Goal: Download file/media

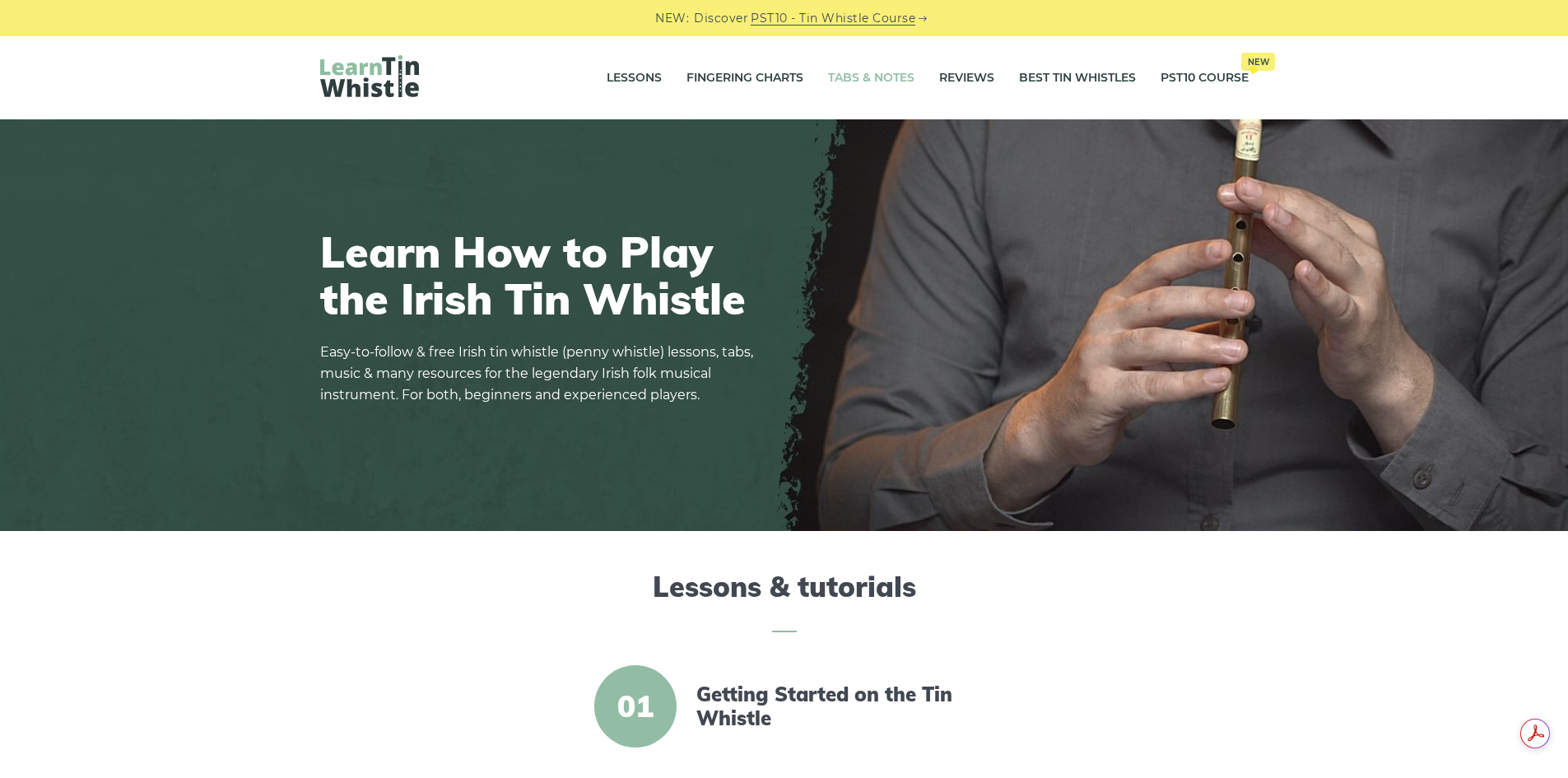
click at [877, 80] on link "Tabs & Notes" at bounding box center [871, 78] width 86 height 42
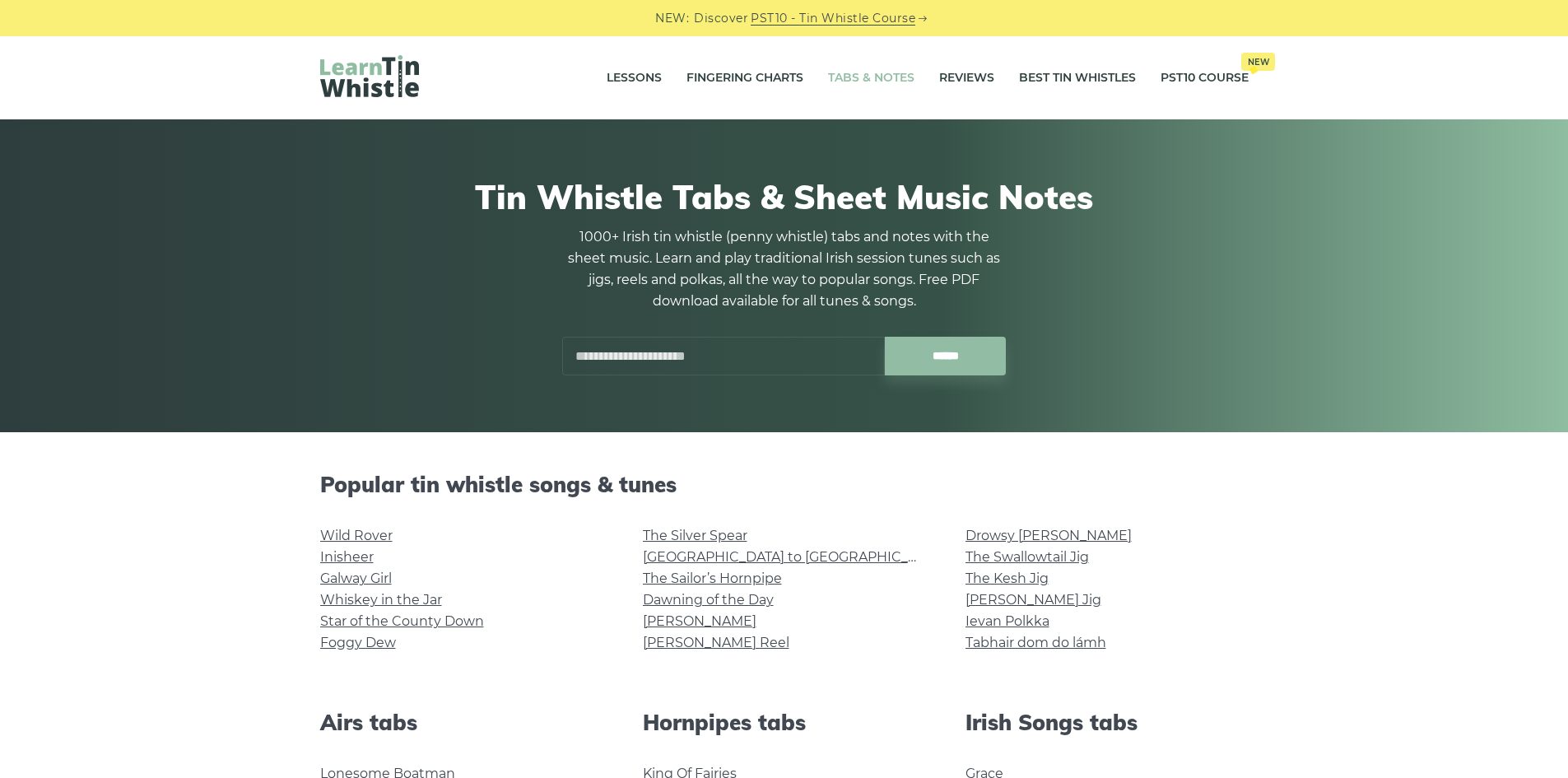
click at [681, 362] on input "text" at bounding box center [723, 356] width 322 height 39
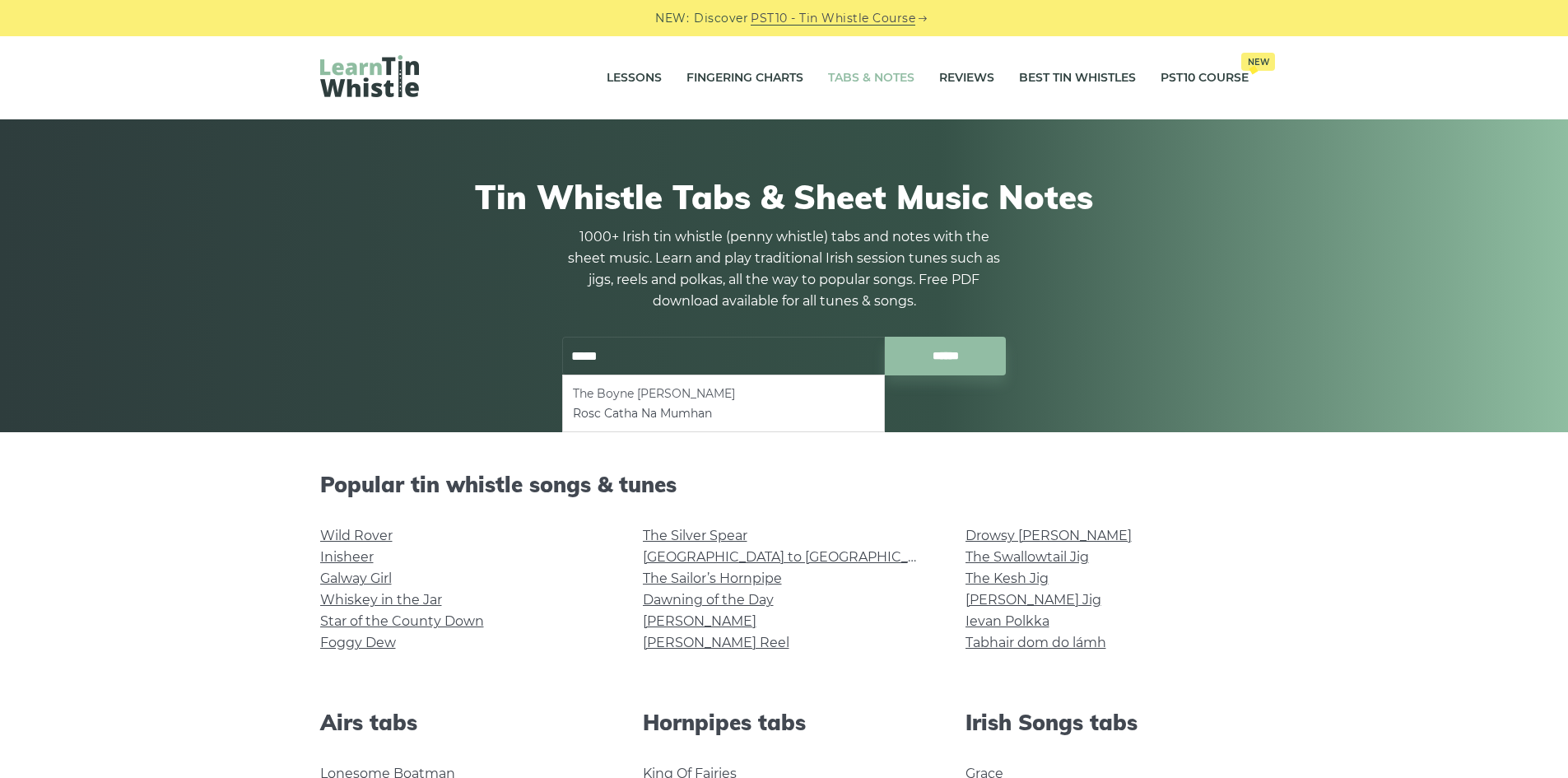
click at [627, 394] on li "The Boyne [PERSON_NAME]" at bounding box center [723, 394] width 302 height 20
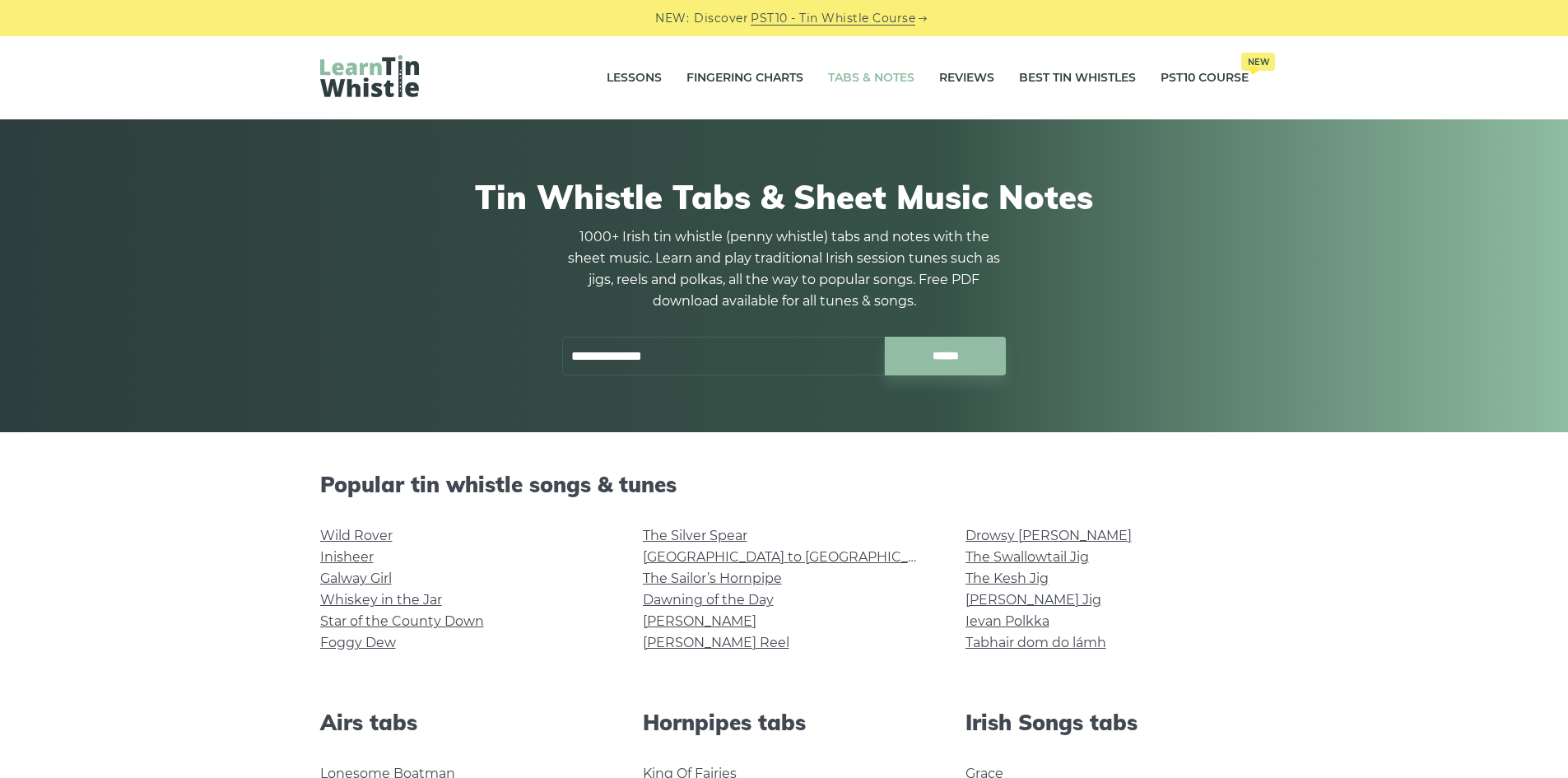
type input "**********"
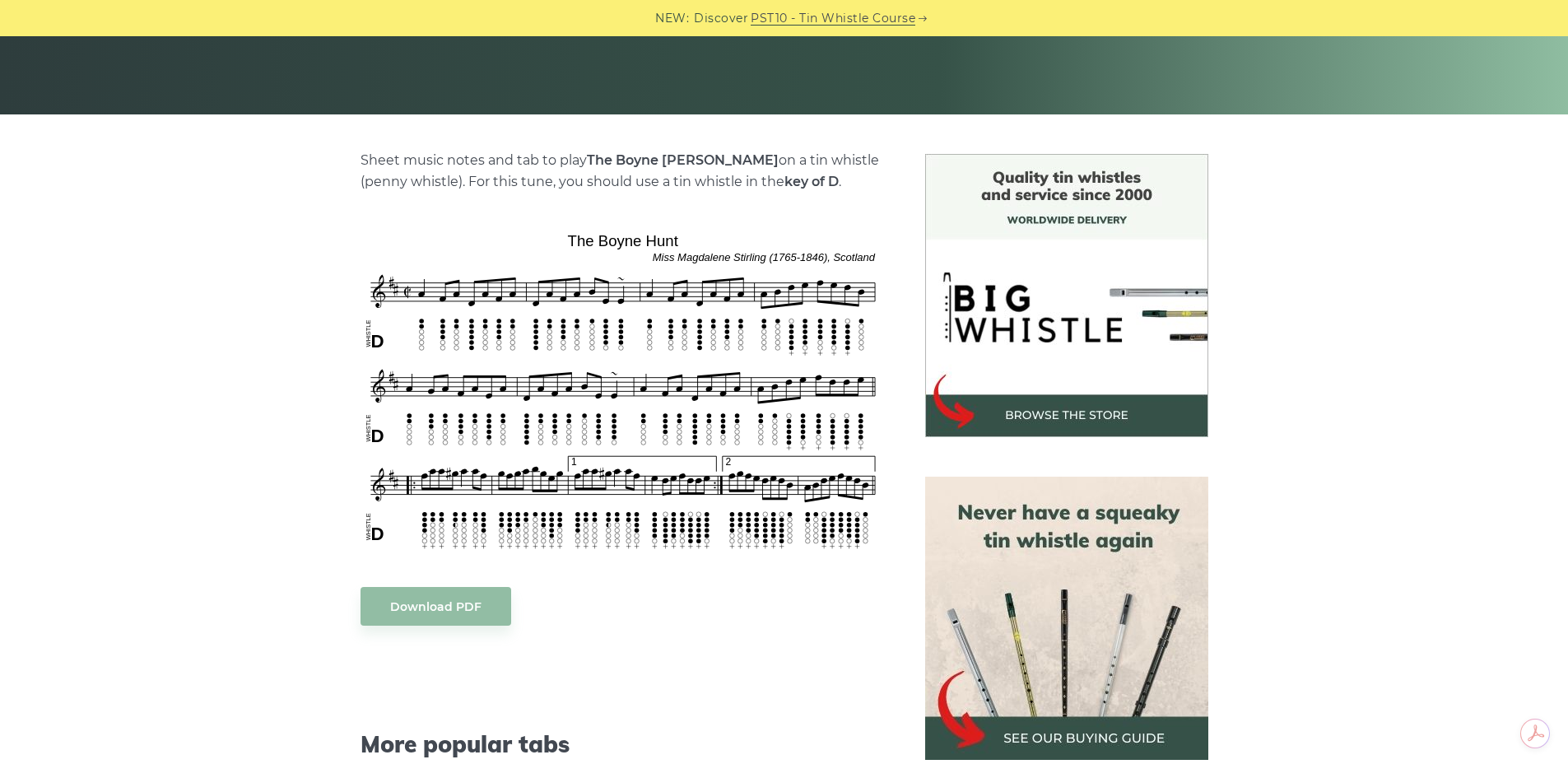
scroll to position [329, 0]
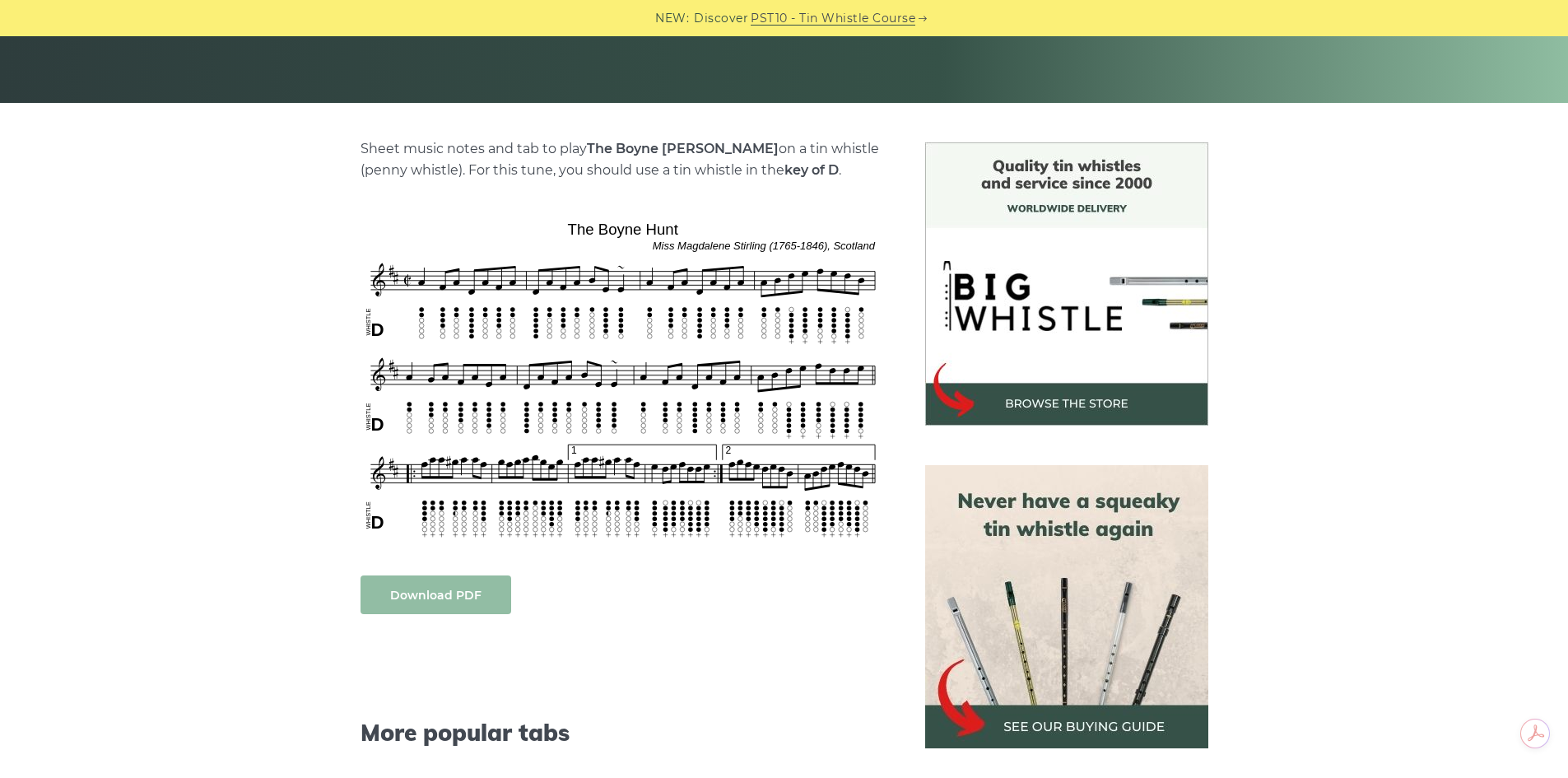
click at [433, 602] on link "Download PDF" at bounding box center [435, 594] width 150 height 39
